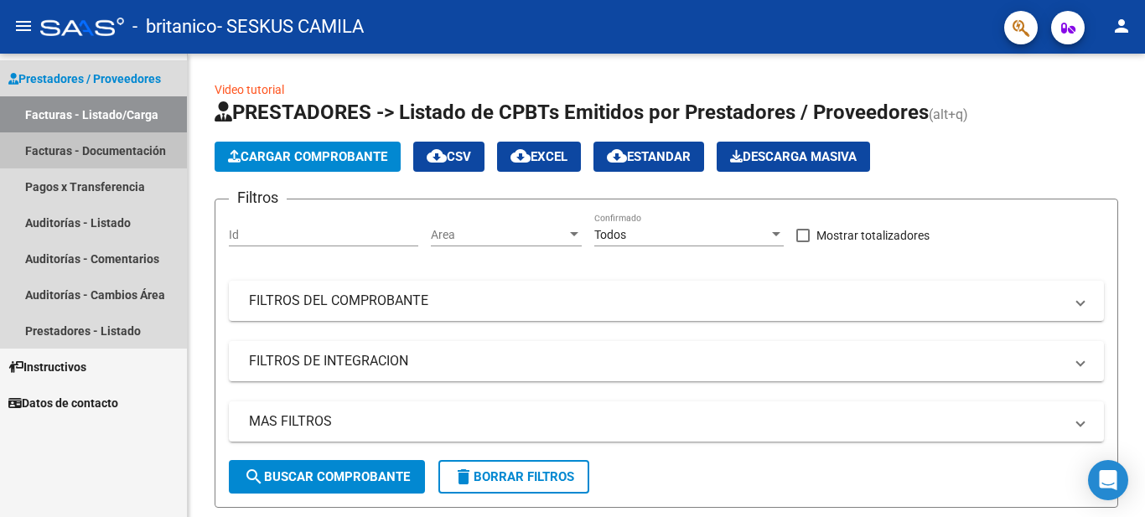
click at [130, 152] on link "Facturas - Documentación" at bounding box center [93, 150] width 187 height 36
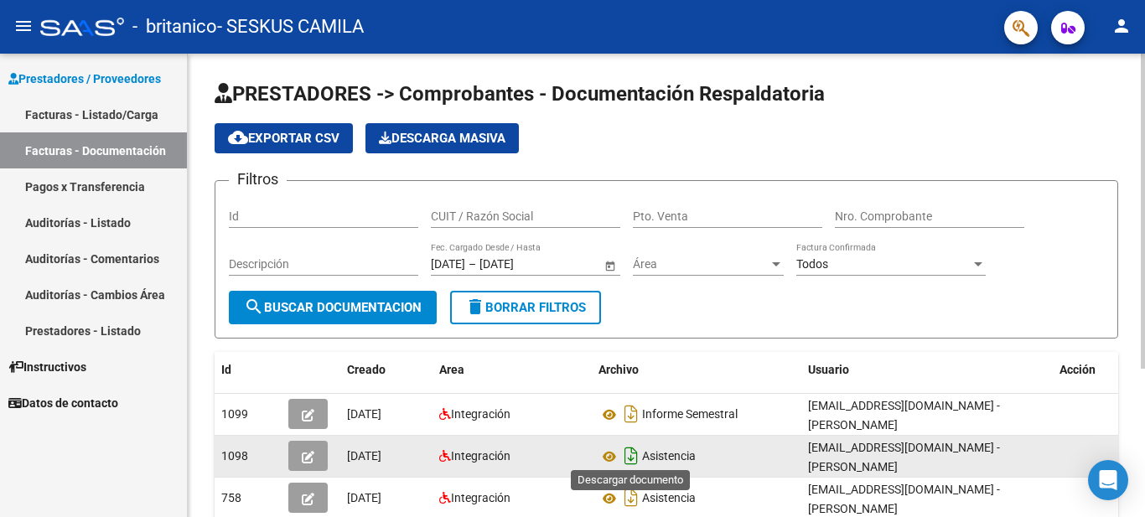
click at [629, 454] on icon "Descargar documento" at bounding box center [631, 455] width 22 height 27
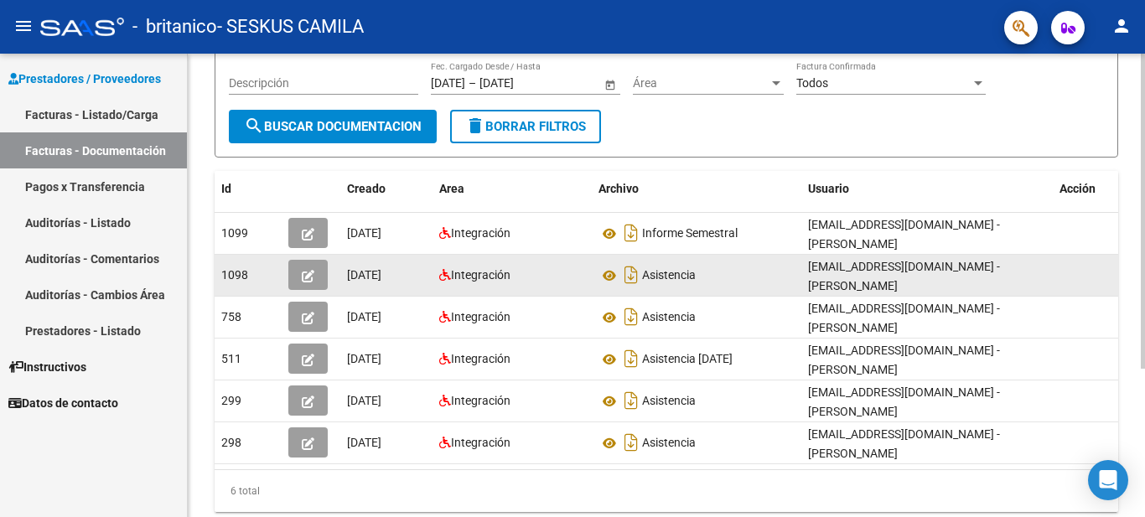
scroll to position [218, 0]
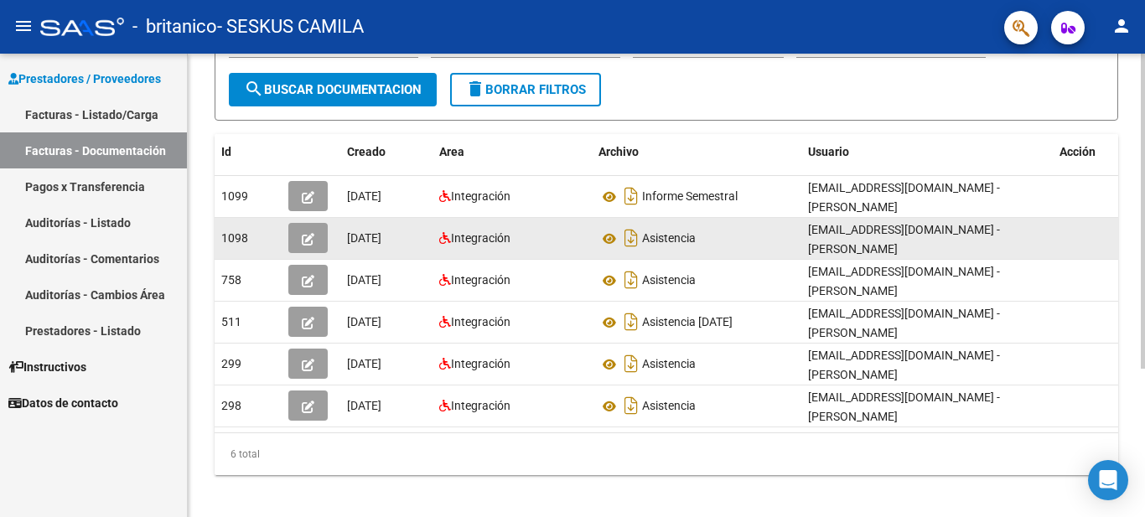
click at [1144, 289] on div at bounding box center [1142, 351] width 4 height 315
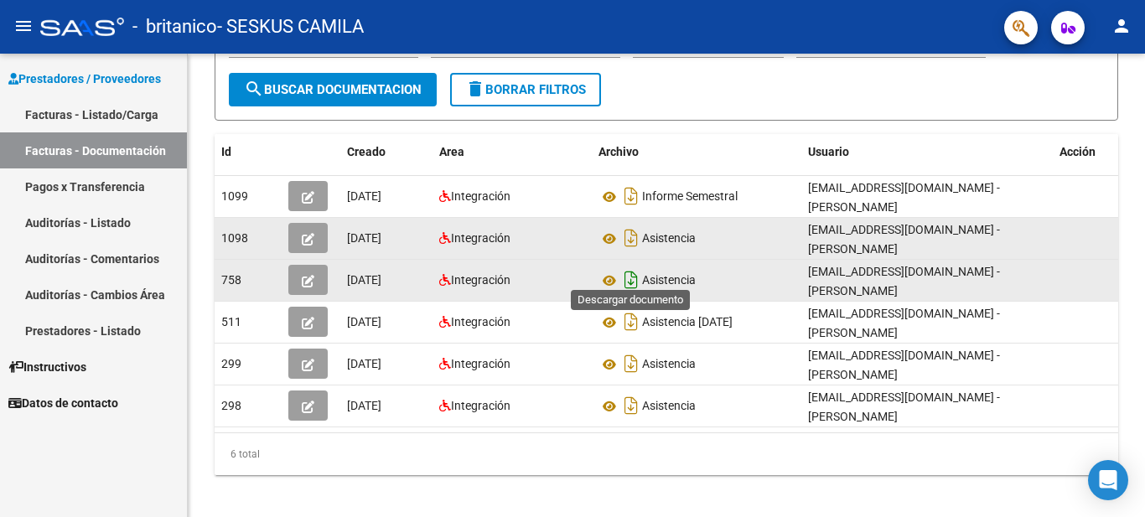
click at [629, 273] on icon "Descargar documento" at bounding box center [631, 279] width 22 height 27
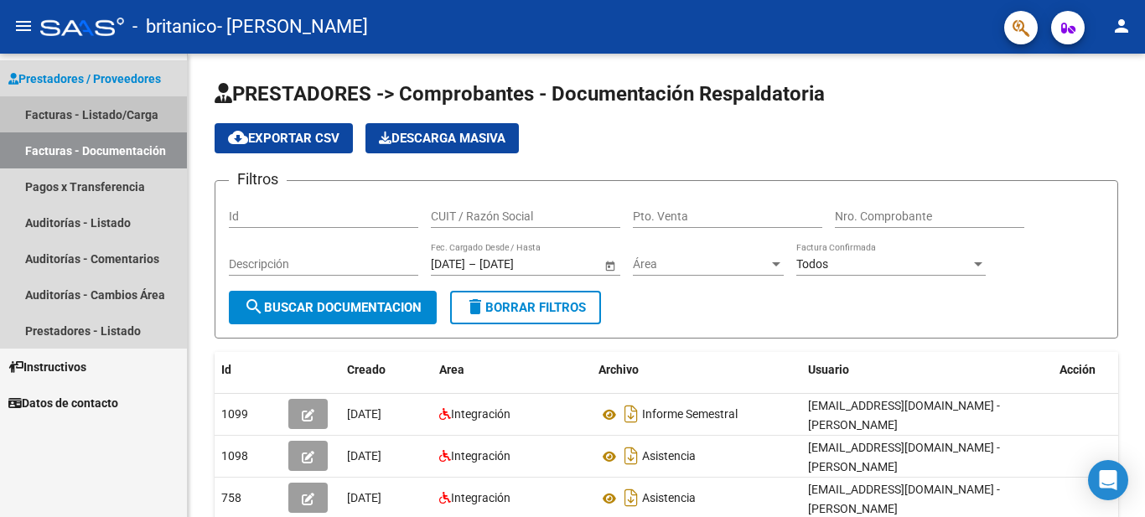
click at [147, 107] on link "Facturas - Listado/Carga" at bounding box center [93, 114] width 187 height 36
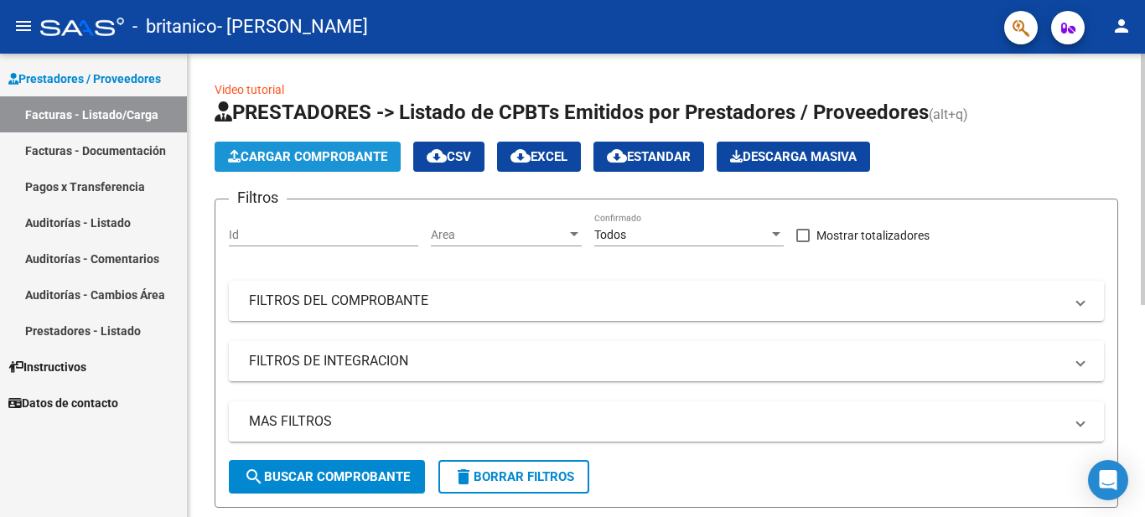
click at [288, 149] on span "Cargar Comprobante" at bounding box center [307, 156] width 159 height 15
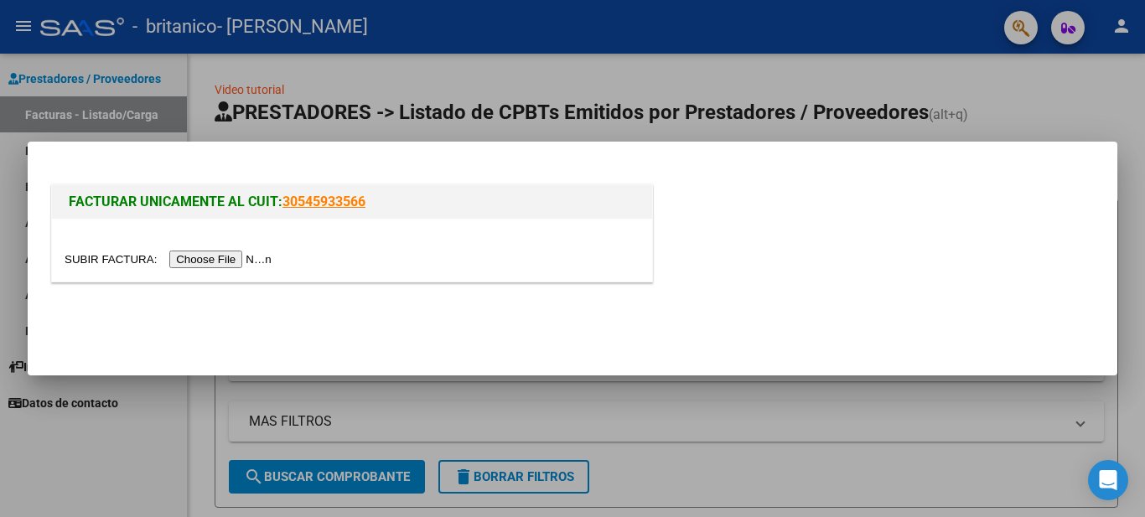
click at [251, 267] on input "file" at bounding box center [171, 260] width 212 height 18
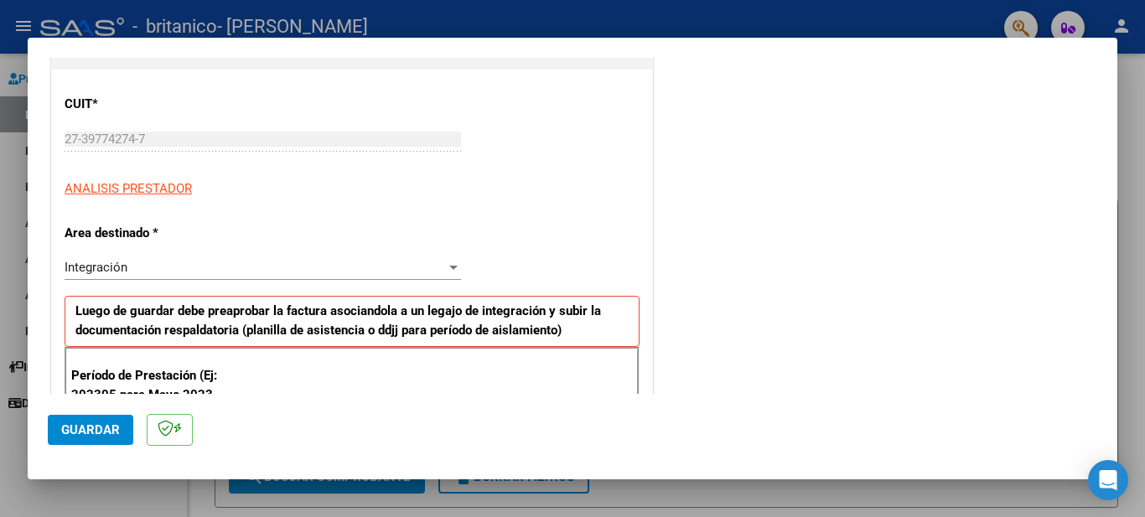
scroll to position [336, 0]
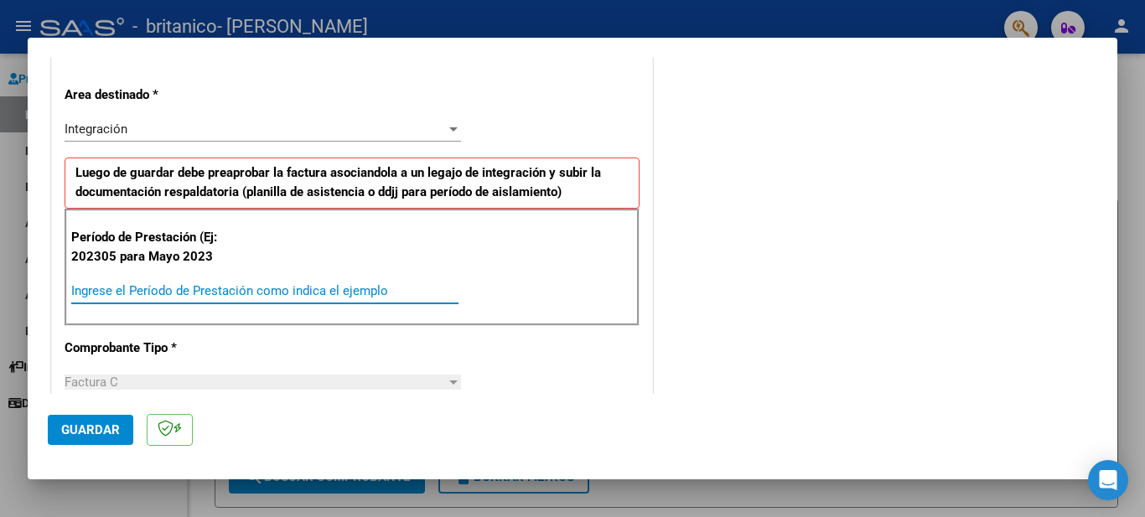
click at [230, 292] on input "Ingrese el Período de Prestación como indica el ejemplo" at bounding box center [264, 290] width 387 height 15
type input "202507"
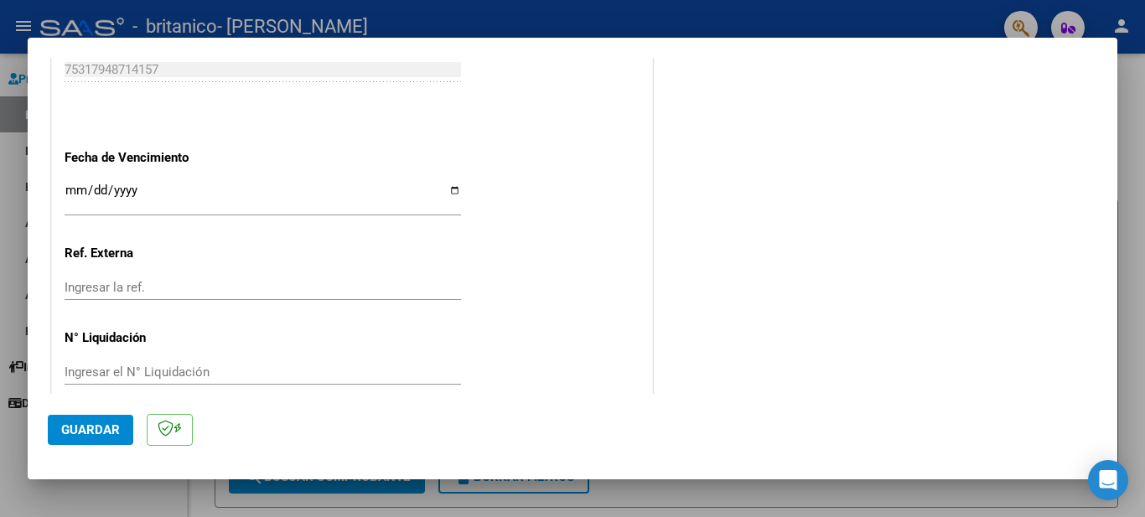
scroll to position [1107, 0]
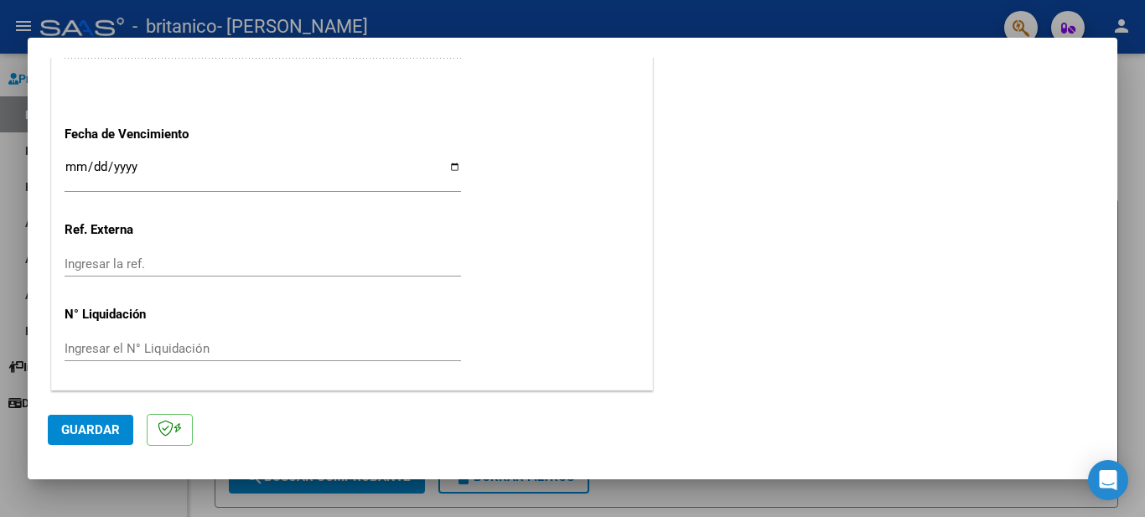
click at [769, 395] on mat-dialog-actions "Guardar" at bounding box center [572, 427] width 1049 height 66
click at [107, 433] on span "Guardar" at bounding box center [90, 429] width 59 height 15
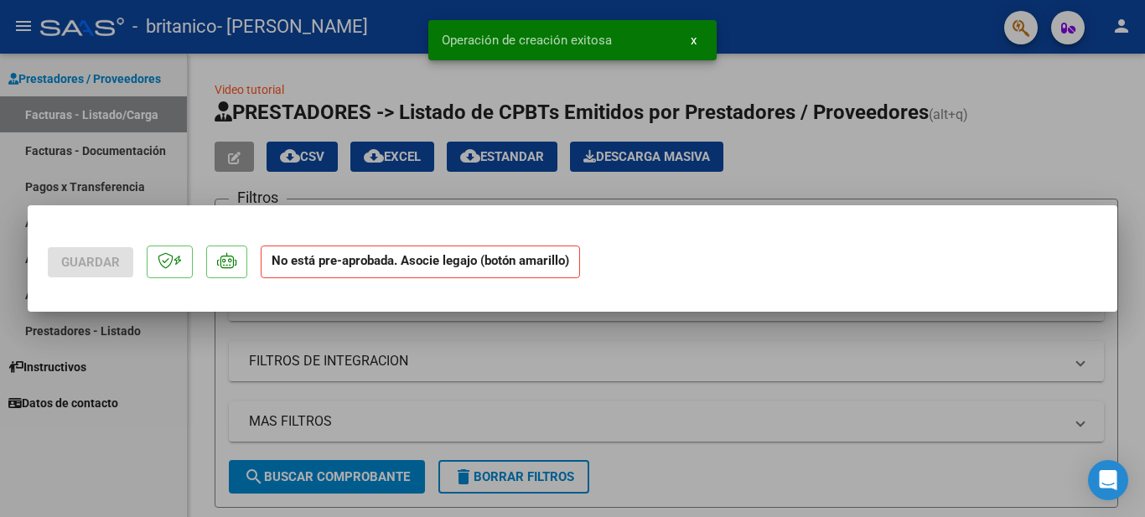
scroll to position [0, 0]
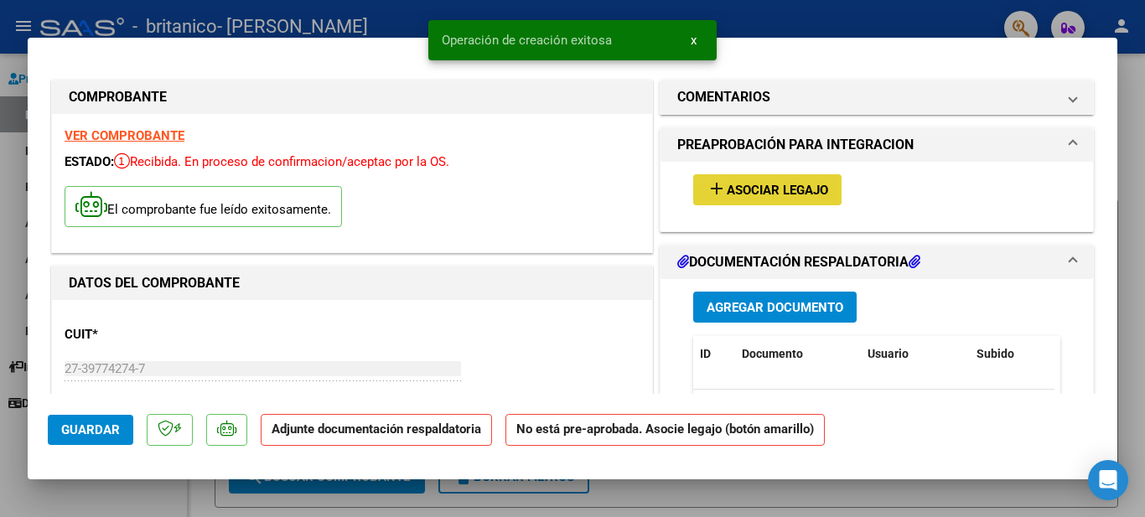
click at [788, 188] on span "Asociar Legajo" at bounding box center [776, 190] width 101 height 15
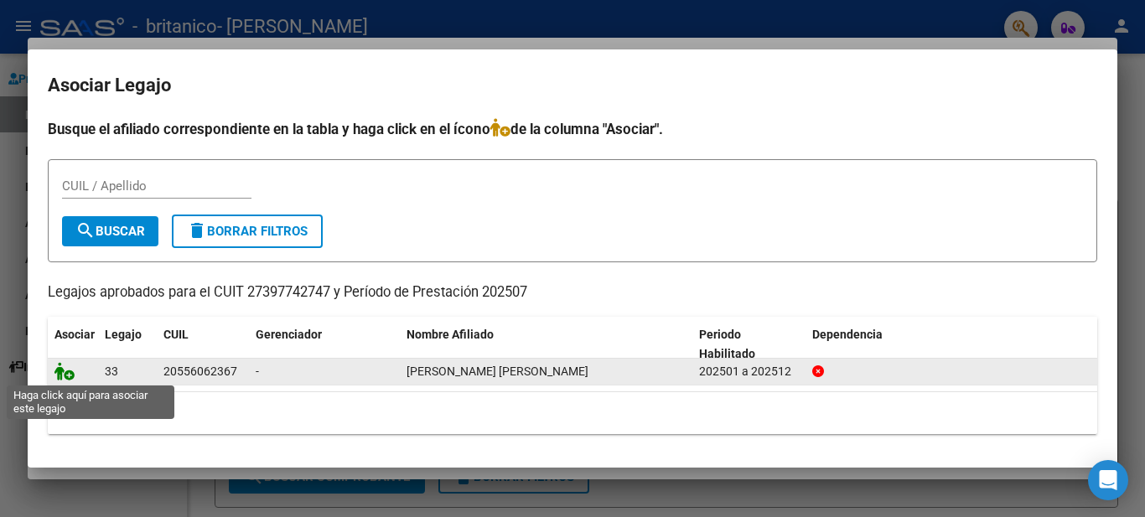
click at [60, 379] on icon at bounding box center [64, 371] width 20 height 18
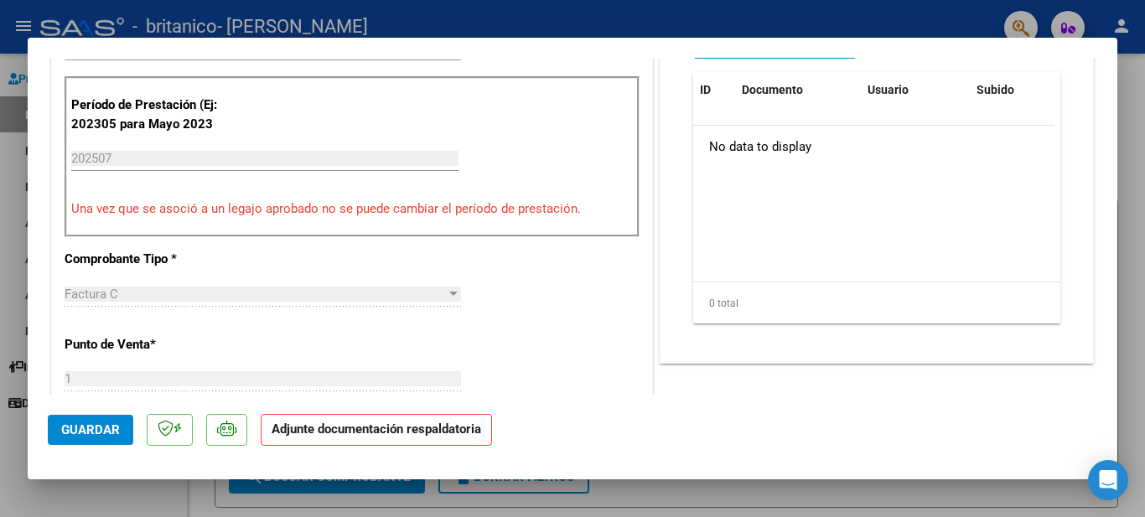
scroll to position [420, 0]
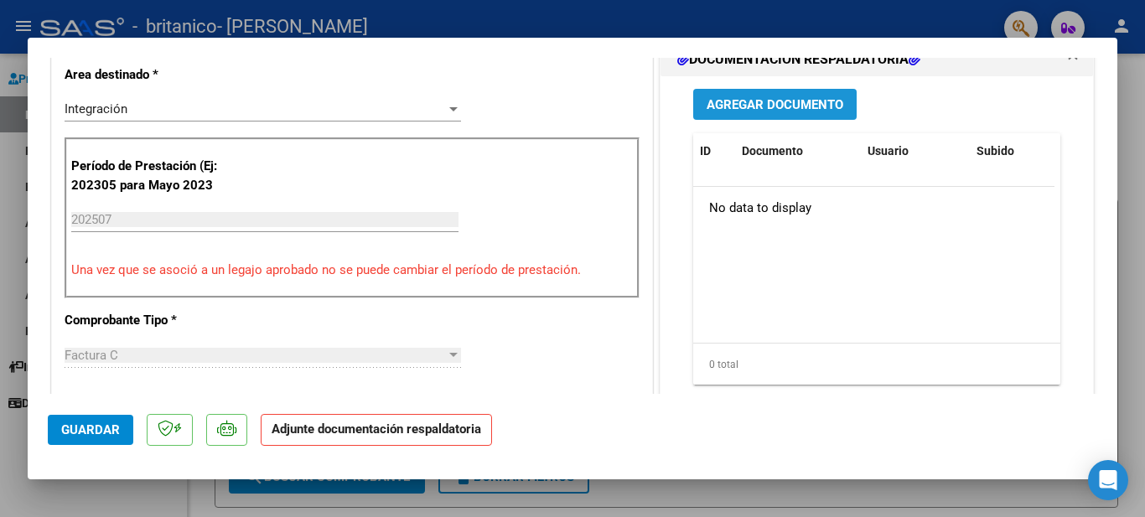
click at [793, 111] on span "Agregar Documento" at bounding box center [774, 104] width 137 height 15
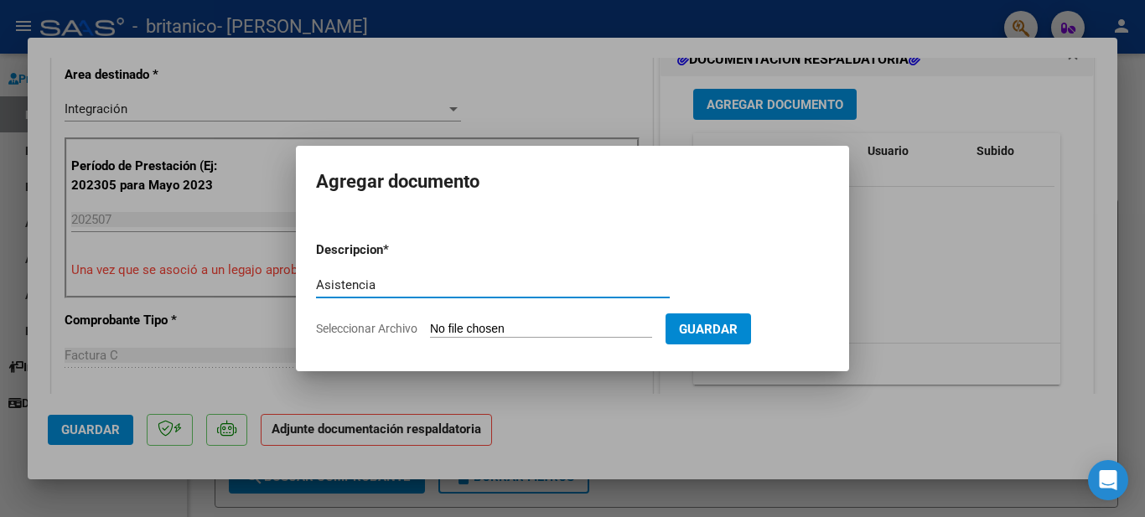
type input "Asistencia"
click at [483, 328] on input "Seleccionar Archivo" at bounding box center [541, 330] width 222 height 16
type input "C:\fakepath\Asist [PERSON_NAME] [DATE] TO.pdf"
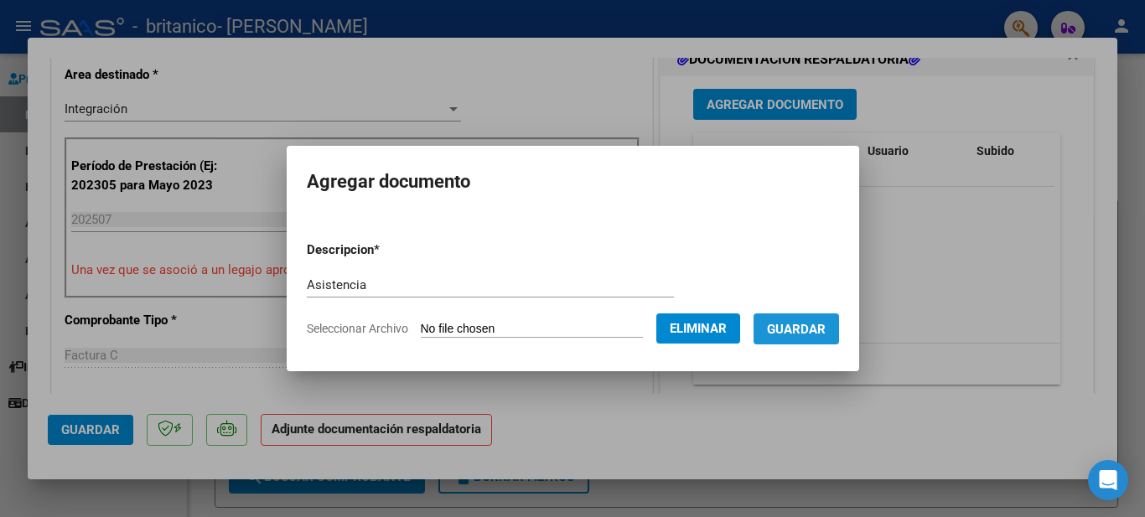
click at [818, 338] on button "Guardar" at bounding box center [795, 328] width 85 height 31
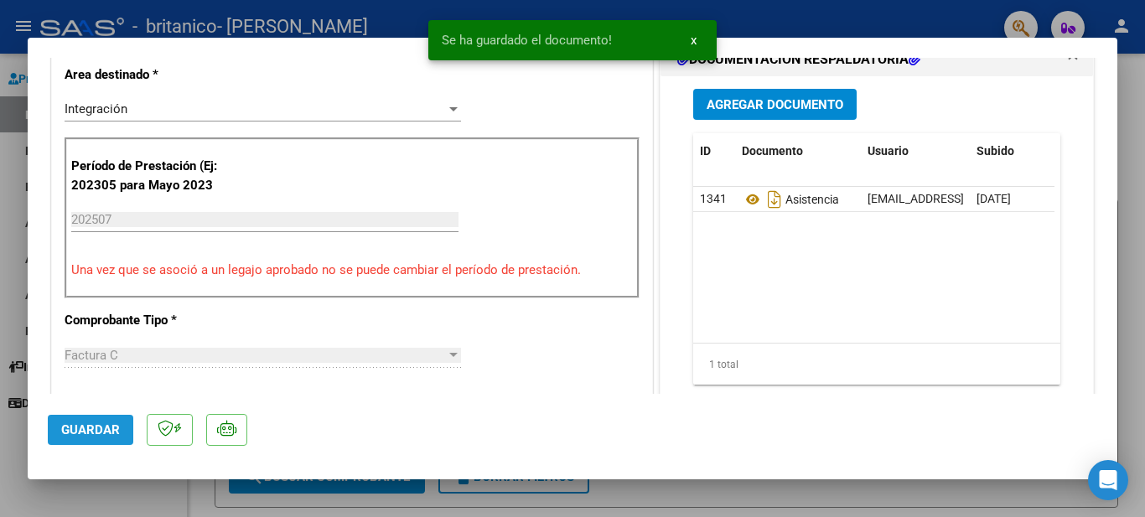
click at [105, 422] on span "Guardar" at bounding box center [90, 429] width 59 height 15
click at [3, 299] on div at bounding box center [572, 258] width 1145 height 517
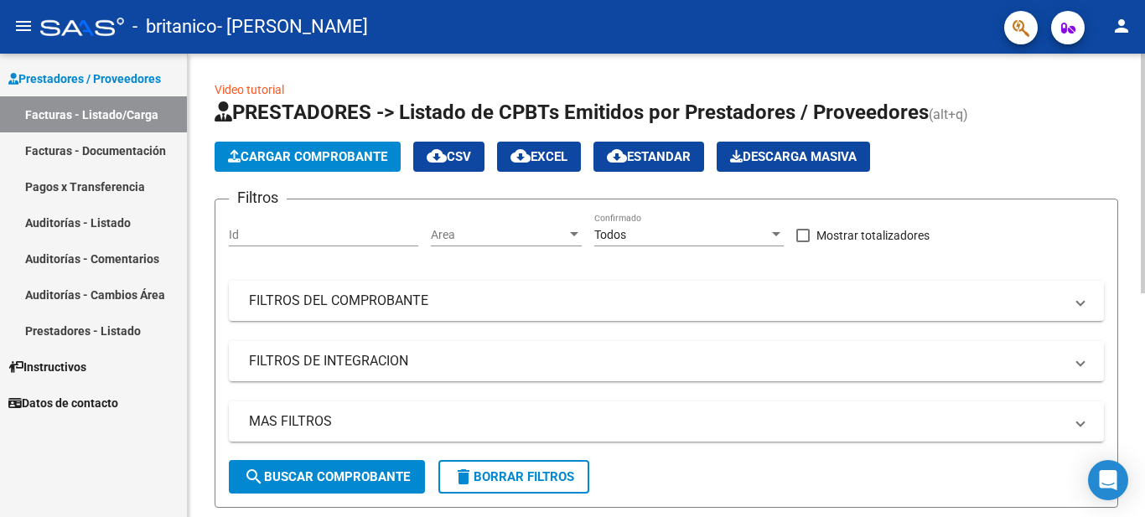
click at [1143, 146] on div at bounding box center [1142, 174] width 4 height 240
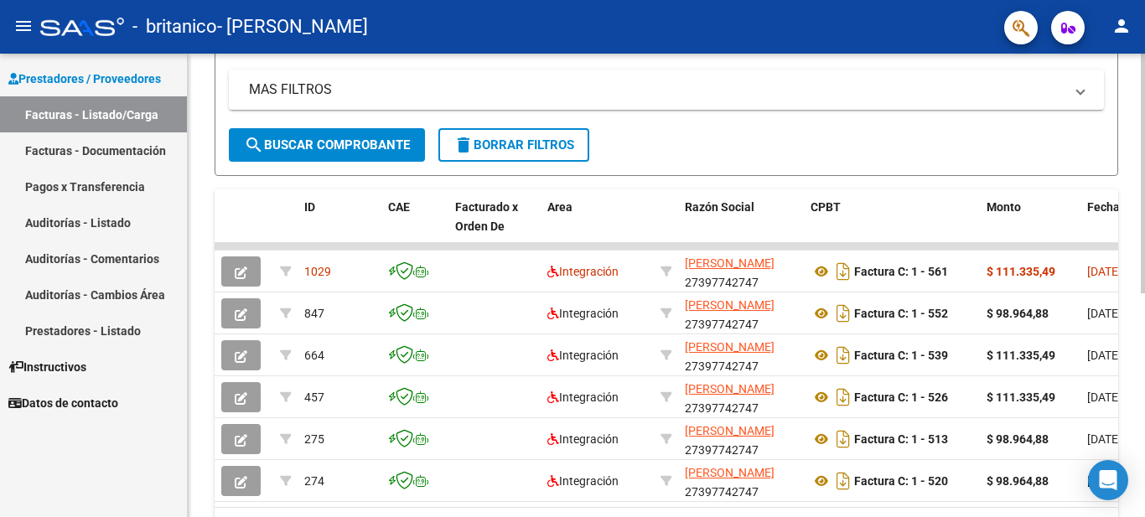
scroll to position [343, 0]
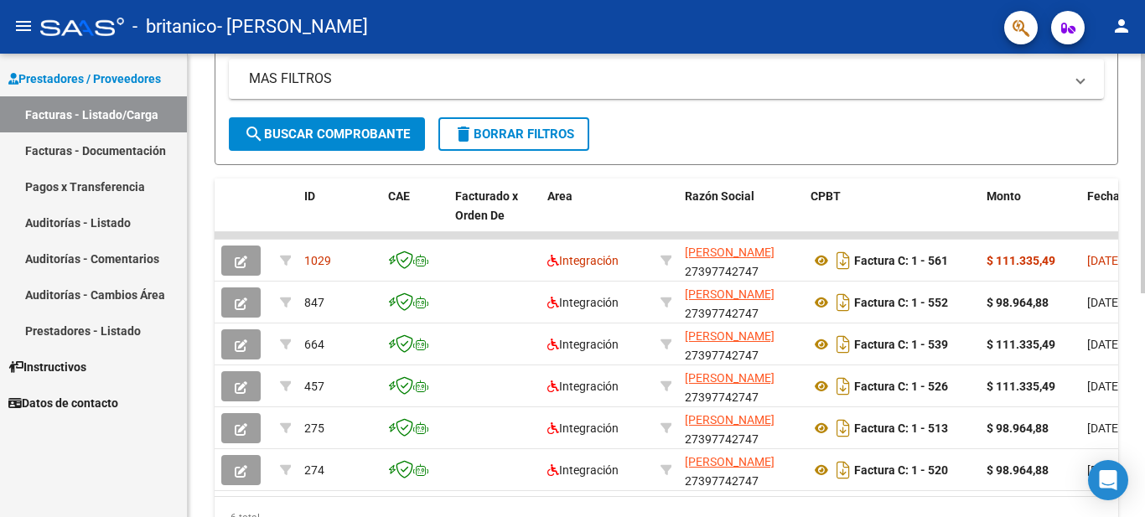
click at [1131, 323] on div "Video tutorial PRESTADORES -> Listado de CPBTs Emitidos por Prestadores / Prove…" at bounding box center [668, 151] width 961 height 881
